Goal: Check status: Check status

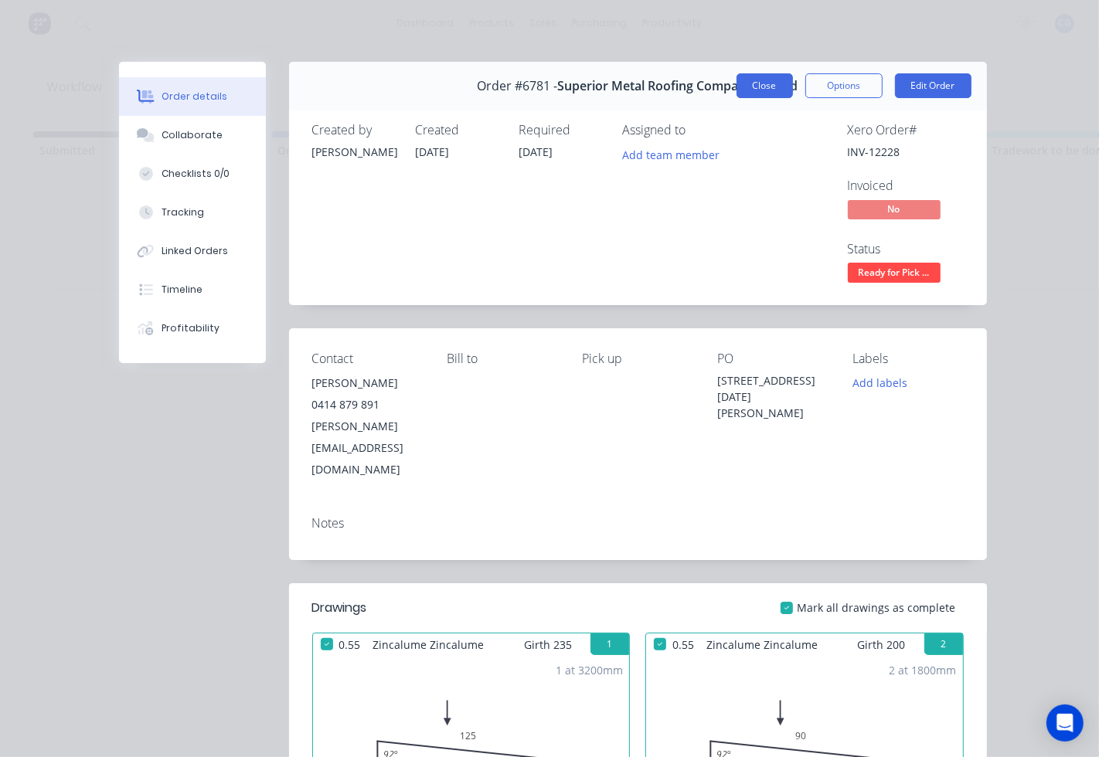
click at [747, 83] on button "Close" at bounding box center [764, 85] width 56 height 25
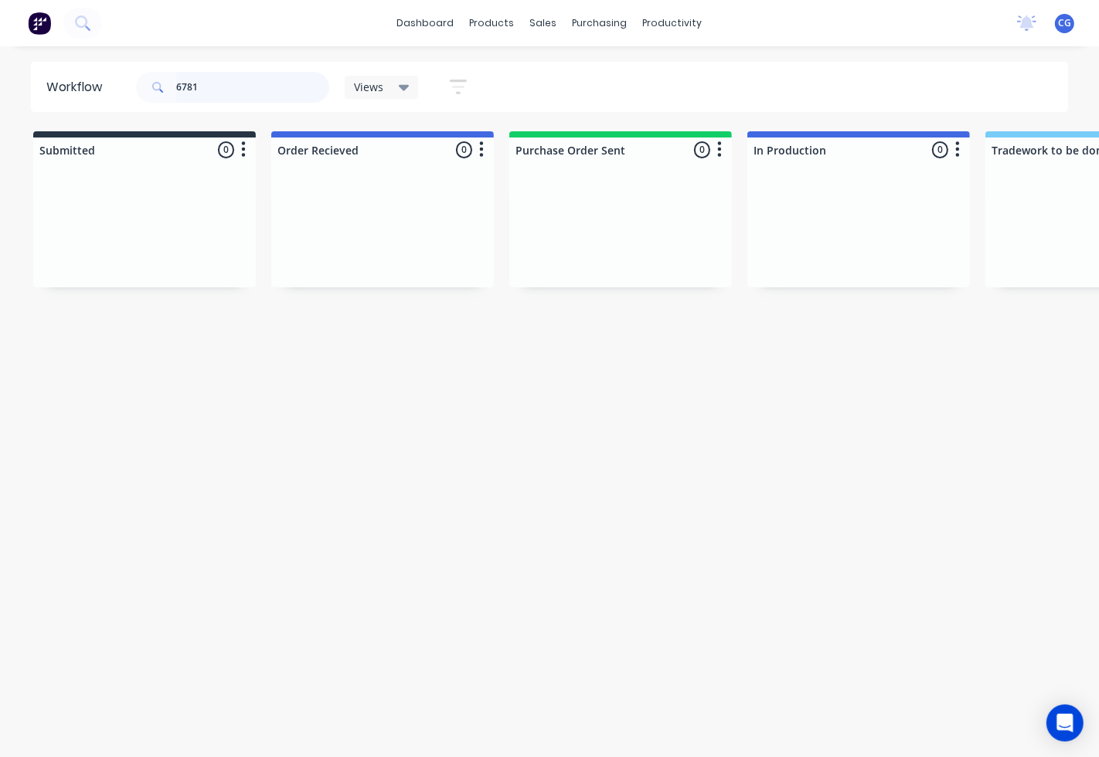
click at [204, 90] on input "6781" at bounding box center [252, 87] width 153 height 31
click at [384, 213] on p "Roofing Craftsmen Pty Ltd" at bounding box center [382, 219] width 195 height 13
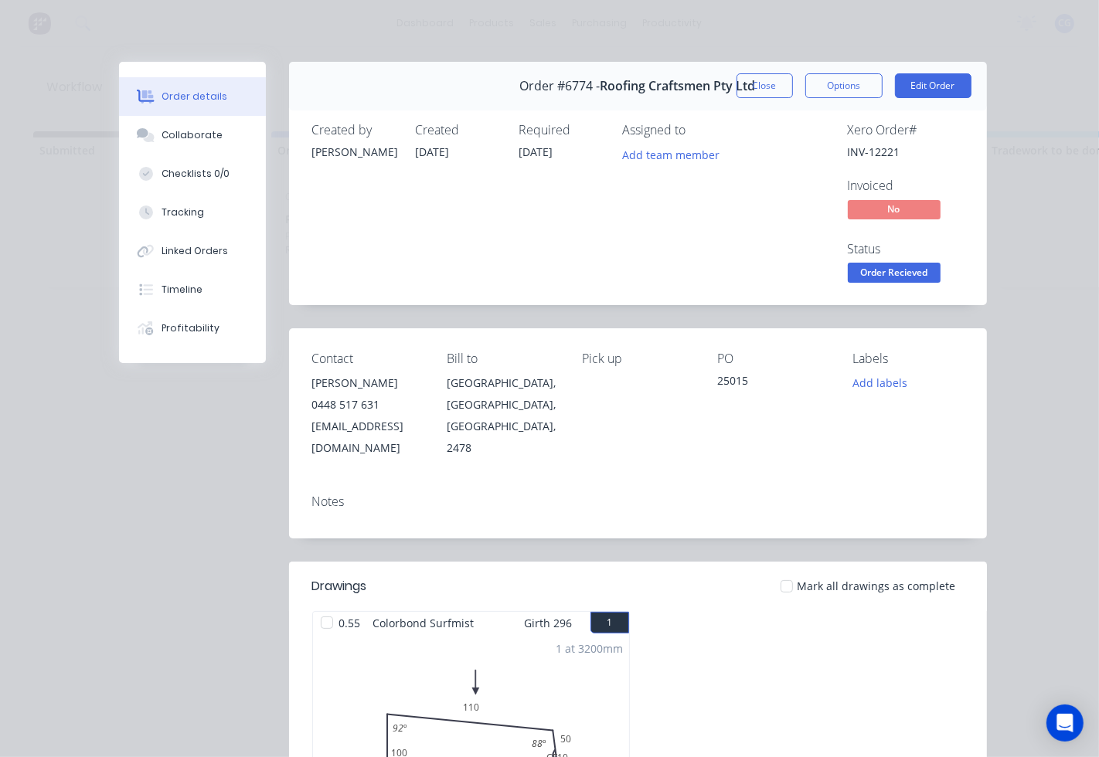
click at [786, 571] on div at bounding box center [786, 586] width 31 height 31
click at [886, 279] on span "Order Recieved" at bounding box center [894, 272] width 93 height 19
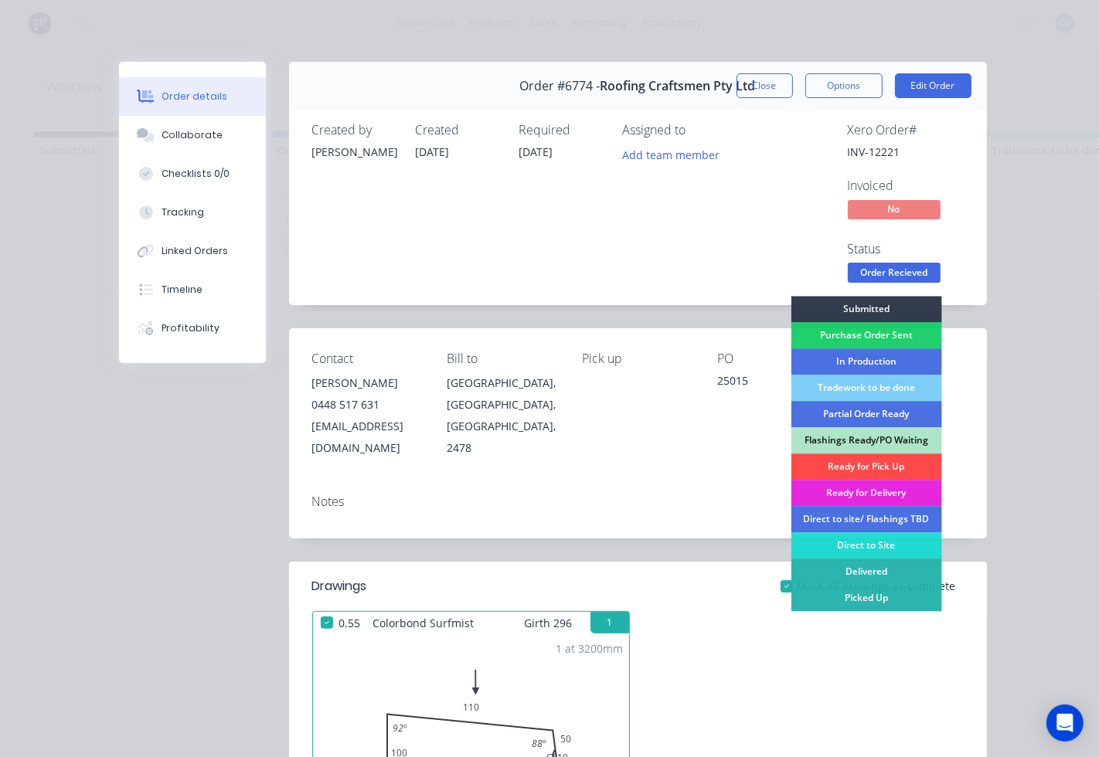
click at [845, 461] on div "Ready for Pick Up" at bounding box center [865, 467] width 151 height 26
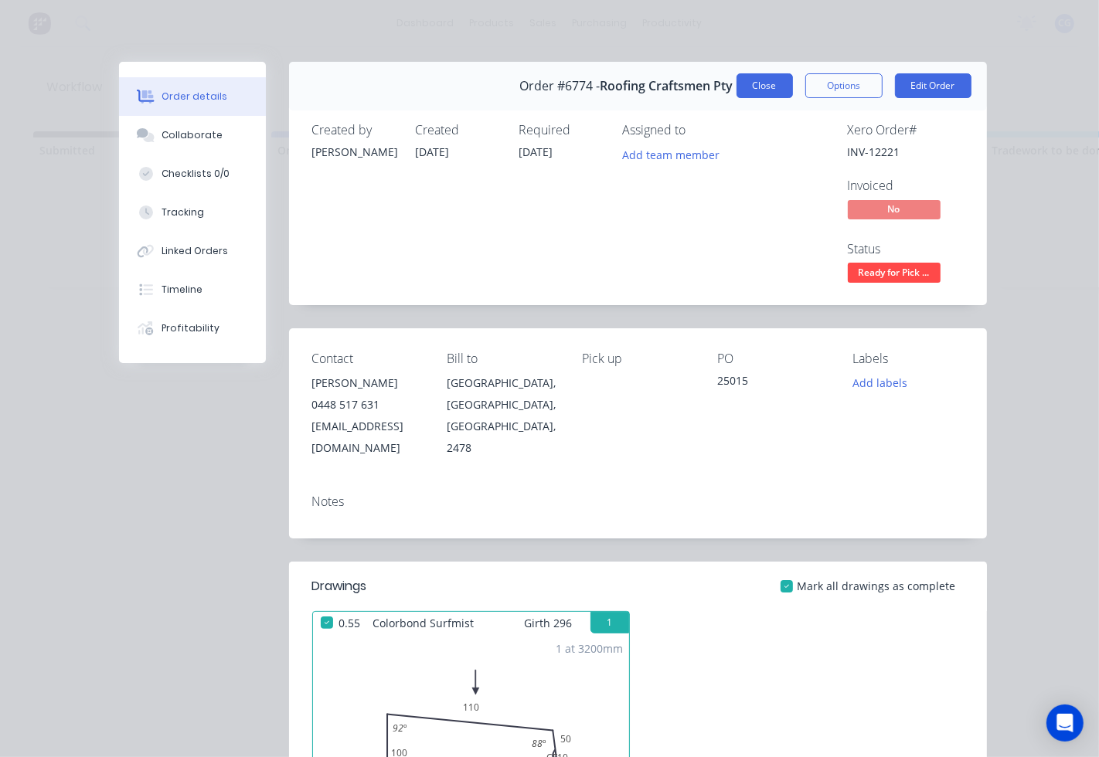
click at [751, 90] on button "Close" at bounding box center [764, 85] width 56 height 25
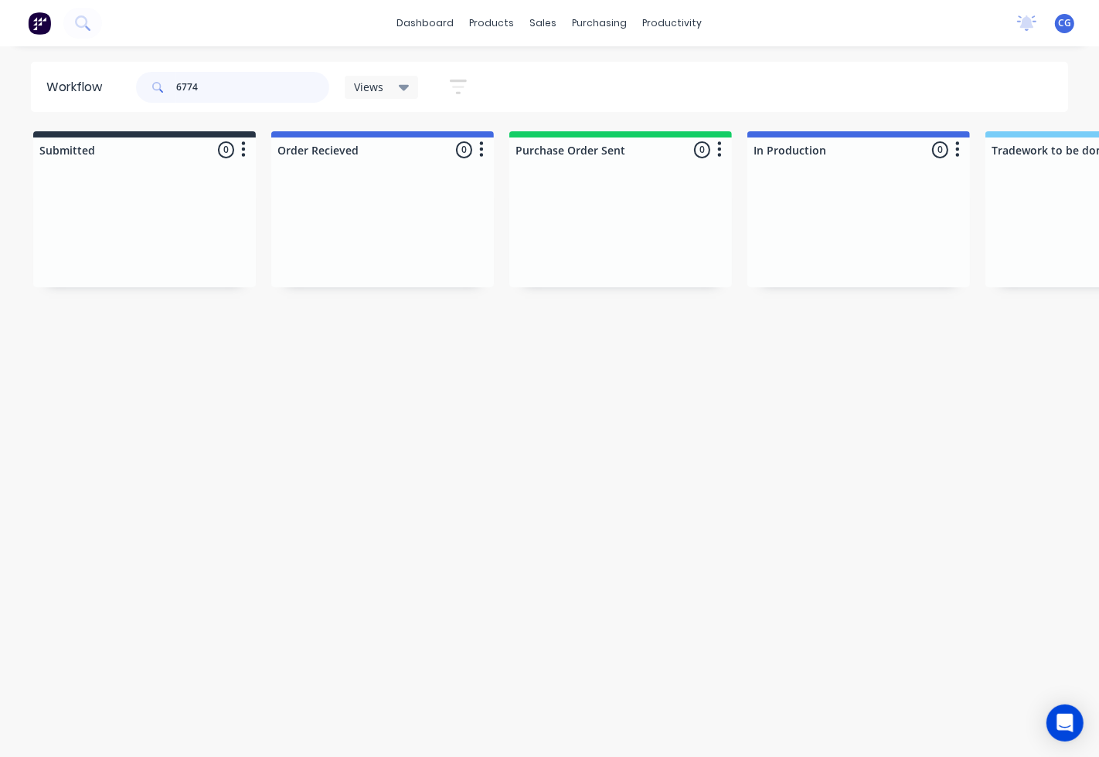
click at [180, 93] on input "6774" at bounding box center [252, 87] width 153 height 31
type input "6"
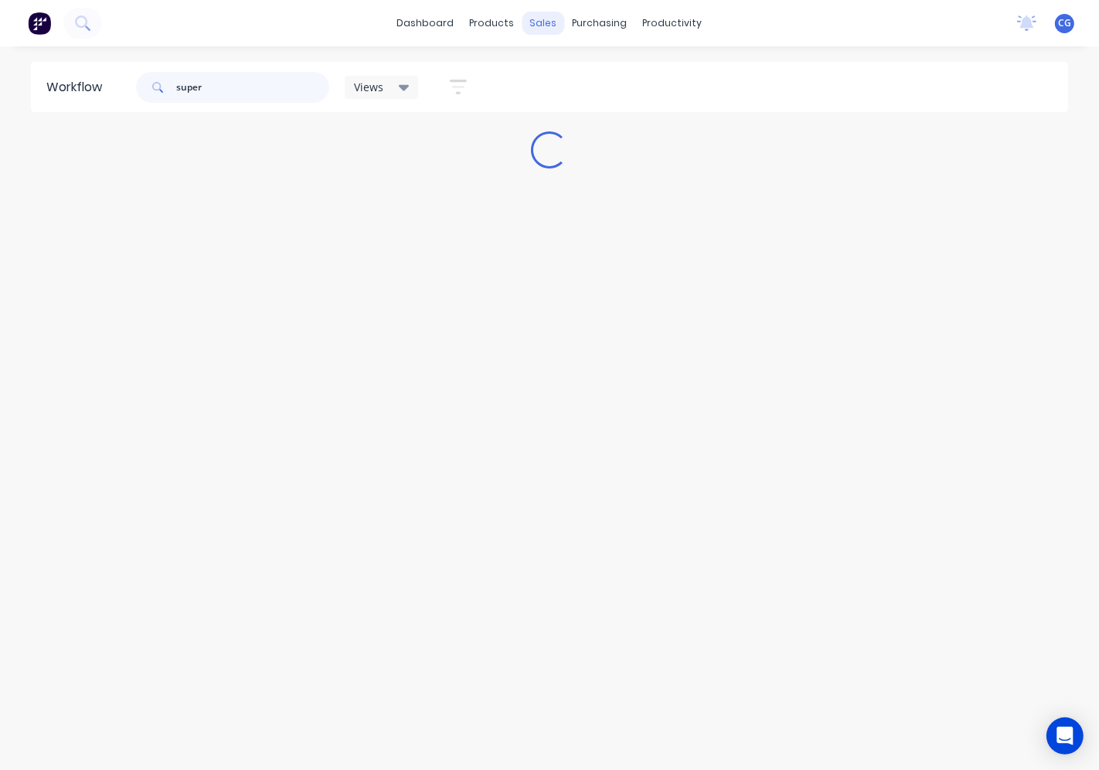
type input "super"
click at [545, 20] on div "sales" at bounding box center [543, 23] width 42 height 23
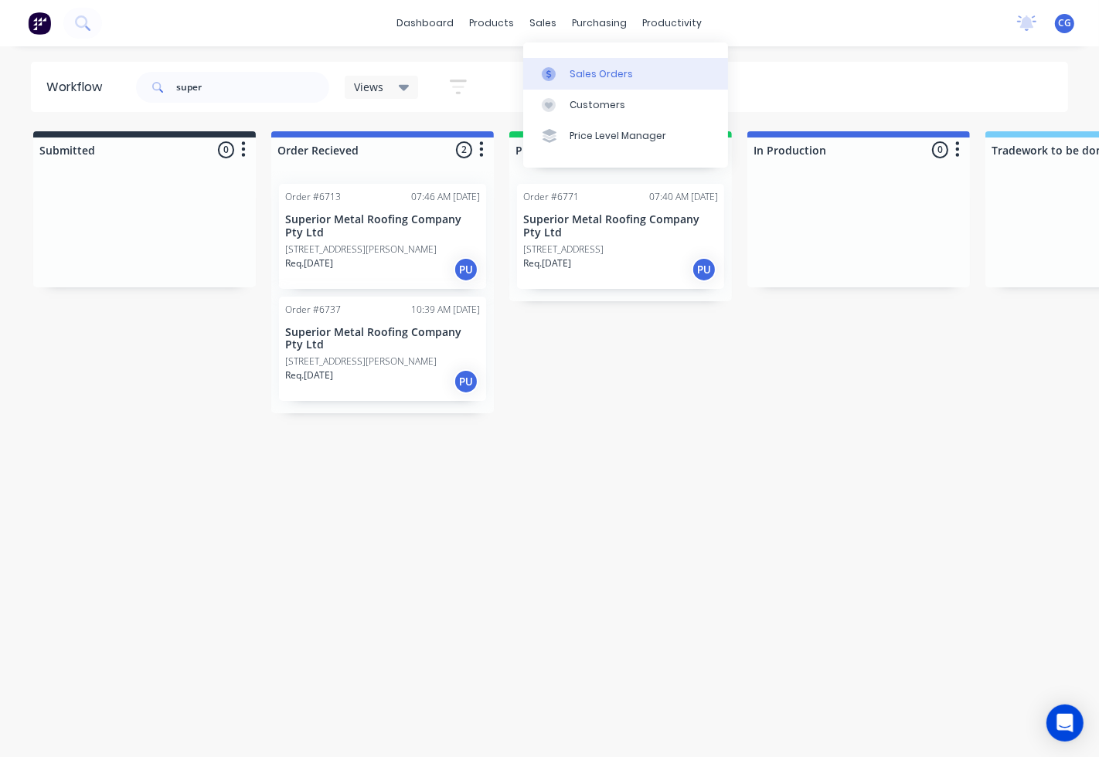
click at [573, 67] on div "Sales Orders" at bounding box center [600, 74] width 63 height 14
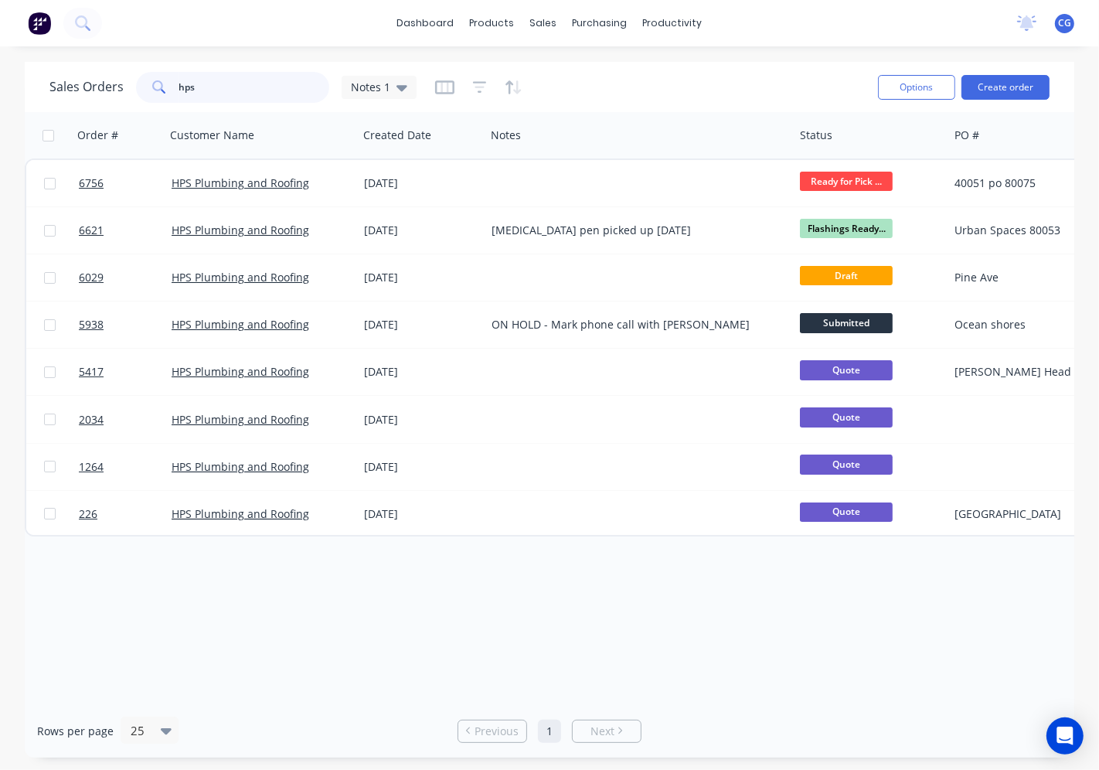
drag, startPoint x: 229, startPoint y: 93, endPoint x: 72, endPoint y: 94, distance: 157.6
click at [73, 91] on div "Sales Orders hps Notes 1" at bounding box center [232, 87] width 367 height 31
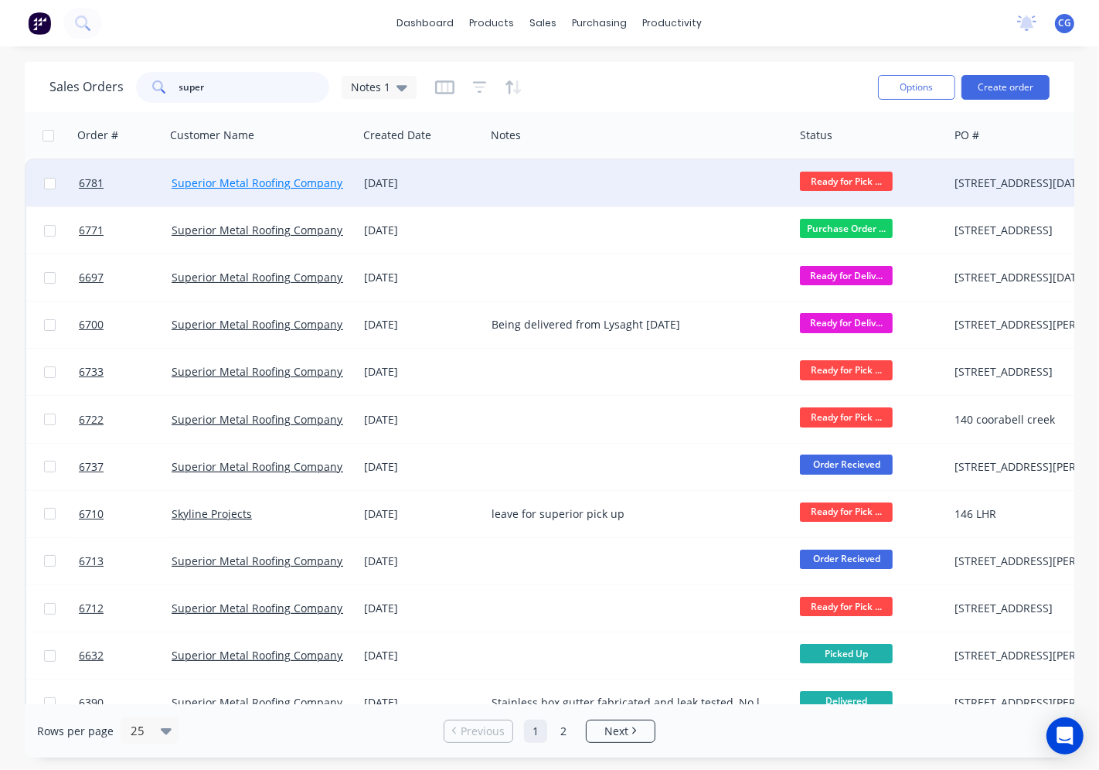
type input "super"
click at [287, 184] on link "Superior Metal Roofing Company Pty Ltd" at bounding box center [276, 182] width 209 height 15
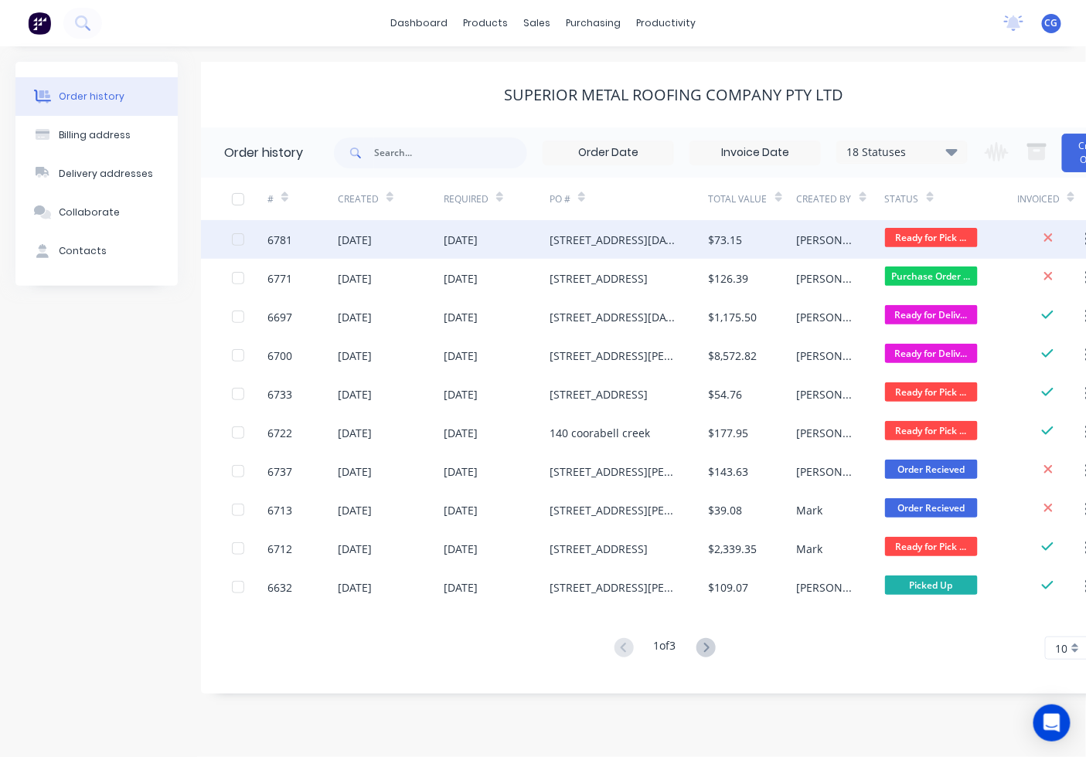
click at [526, 243] on div "[DATE]" at bounding box center [496, 239] width 106 height 39
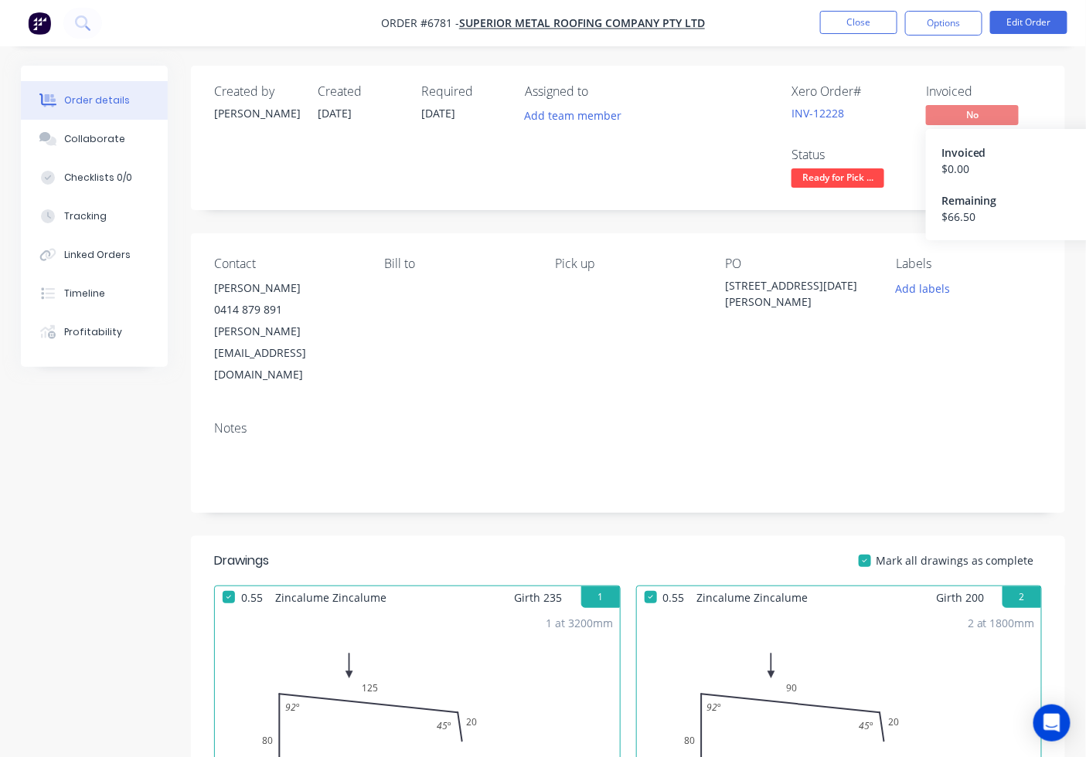
click at [939, 114] on span "No" at bounding box center [972, 114] width 93 height 19
click at [842, 344] on div "PO 955 [DATE] [PERSON_NAME]" at bounding box center [799, 321] width 146 height 129
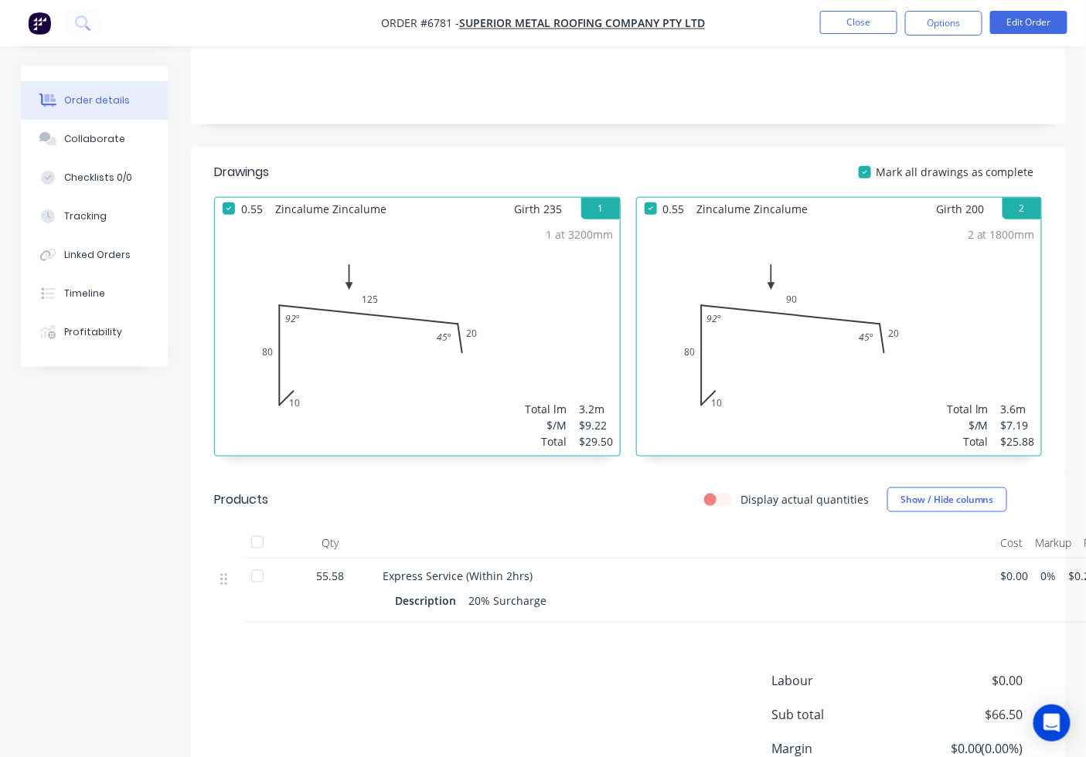
scroll to position [429, 0]
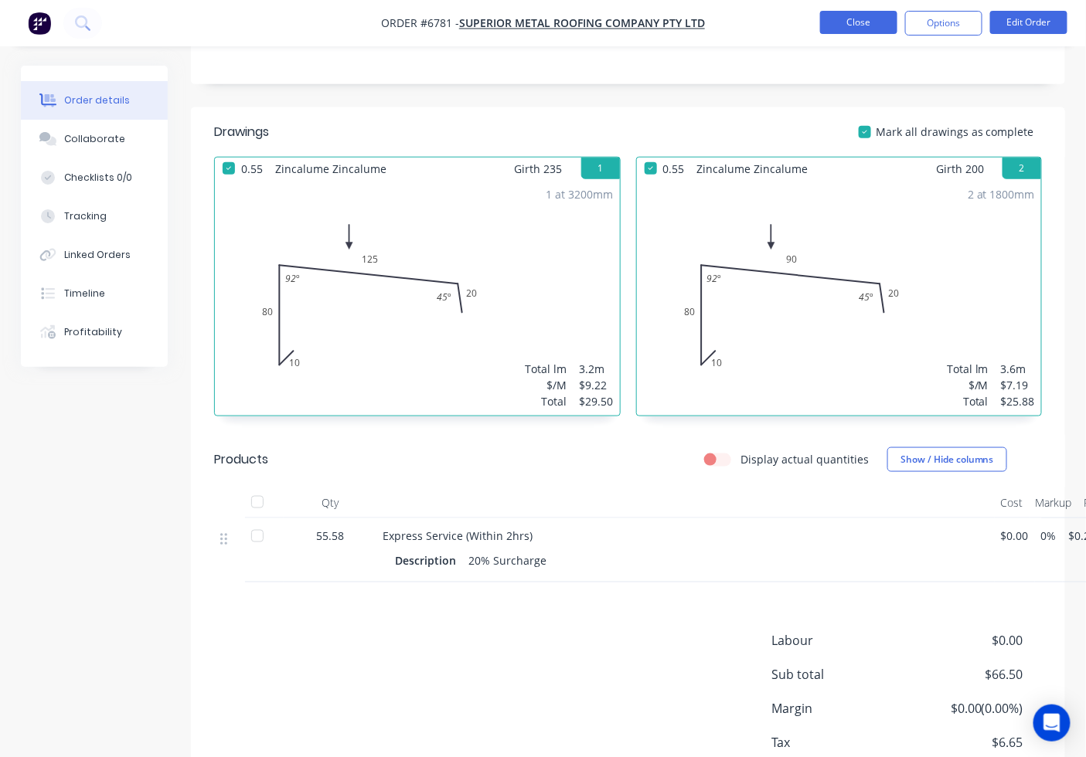
click at [821, 35] on li "Close" at bounding box center [858, 23] width 77 height 25
click at [823, 32] on button "Close" at bounding box center [858, 22] width 77 height 23
